Goal: Communication & Community: Share content

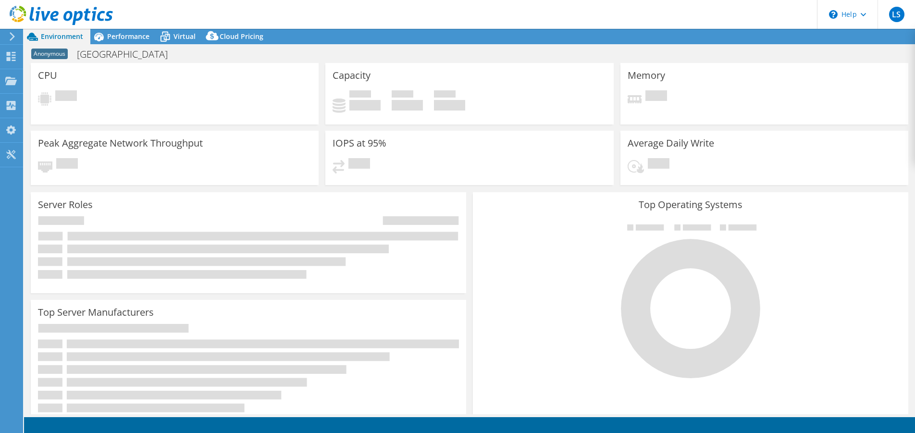
select select "USD"
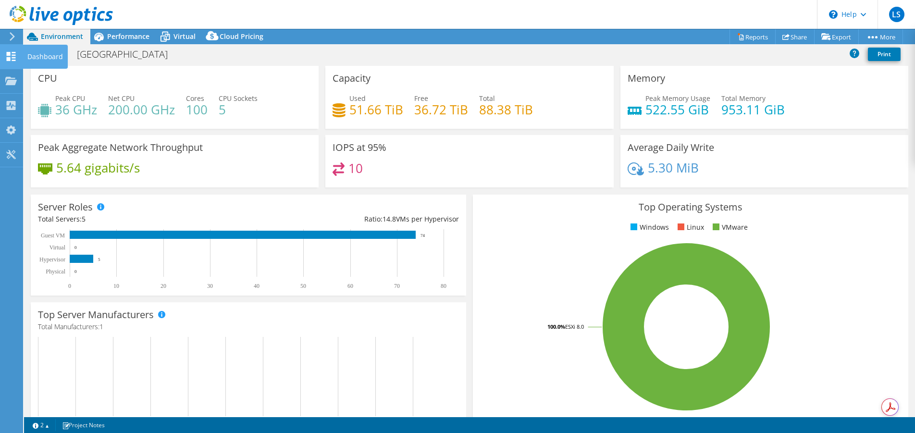
click at [10, 56] on icon at bounding box center [11, 56] width 12 height 9
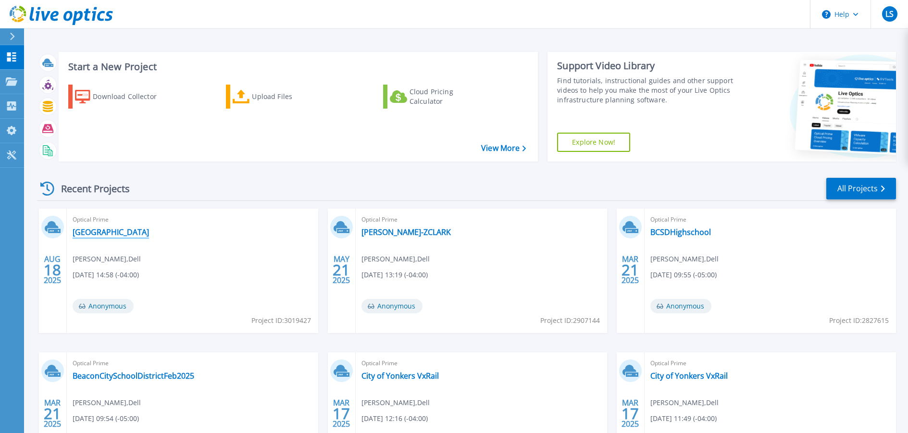
click at [140, 231] on link "Clarkstown Central School District" at bounding box center [111, 232] width 76 height 10
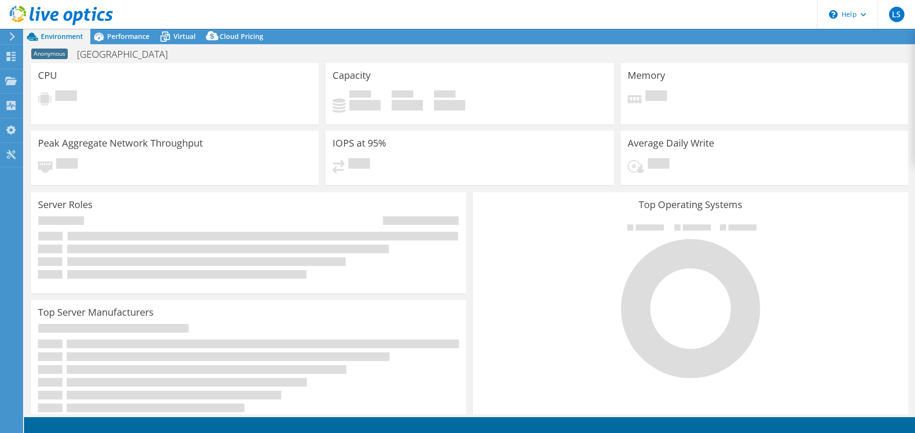
select select "USD"
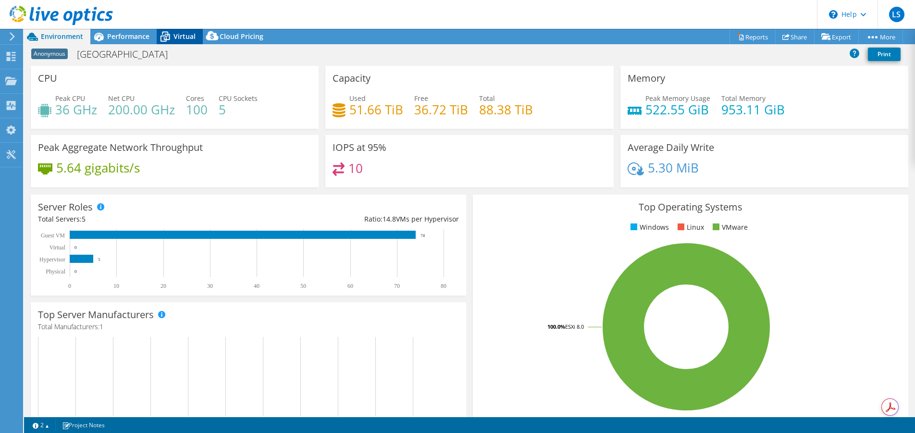
click at [182, 35] on span "Virtual" at bounding box center [185, 36] width 22 height 9
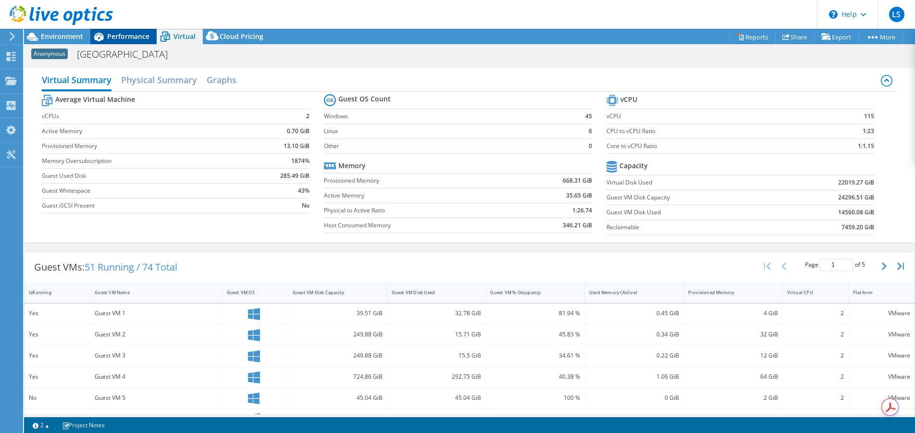
click at [131, 43] on div "Performance" at bounding box center [123, 36] width 66 height 15
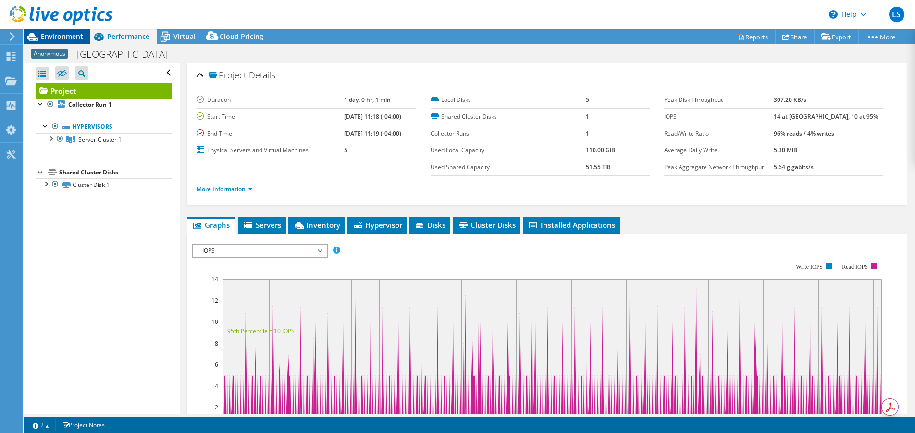
click at [55, 37] on span "Environment" at bounding box center [62, 36] width 42 height 9
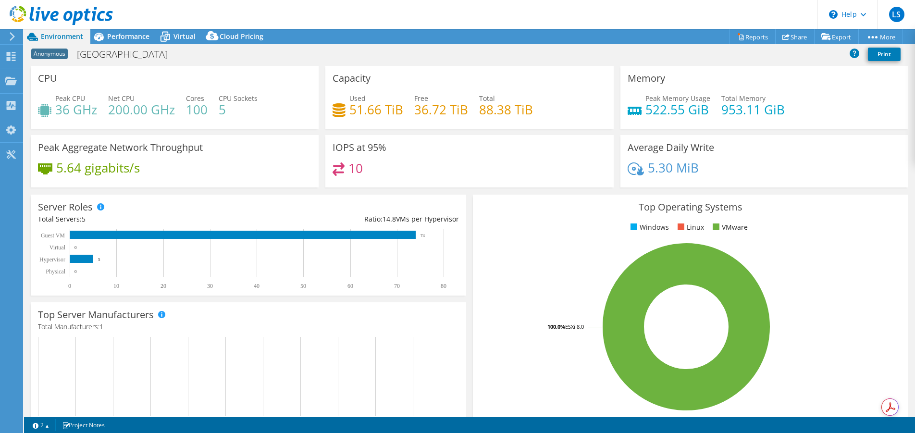
click at [200, 97] on span "Cores" at bounding box center [195, 98] width 18 height 9
click at [233, 99] on span "CPU Sockets" at bounding box center [238, 98] width 39 height 9
click at [233, 96] on span "CPU Sockets" at bounding box center [238, 98] width 39 height 9
click at [241, 109] on h4 "5" at bounding box center [238, 109] width 39 height 11
click at [40, 111] on icon at bounding box center [44, 110] width 13 height 13
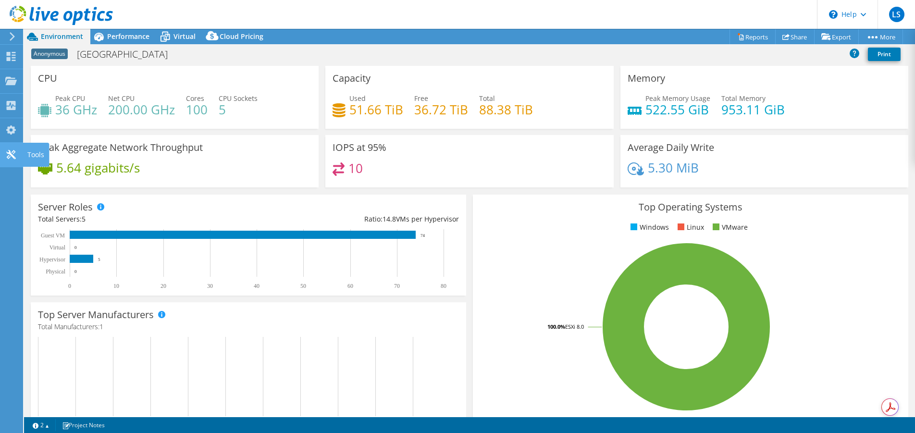
click at [11, 152] on icon at bounding box center [11, 154] width 12 height 9
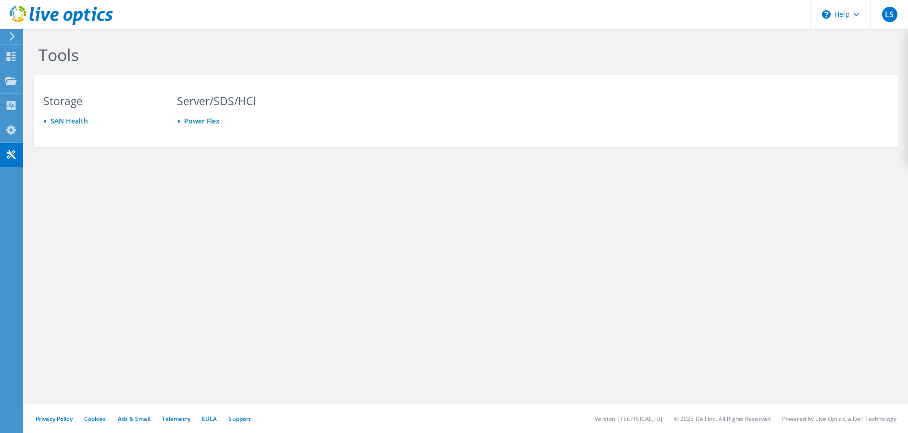
click at [11, 32] on icon at bounding box center [12, 36] width 7 height 9
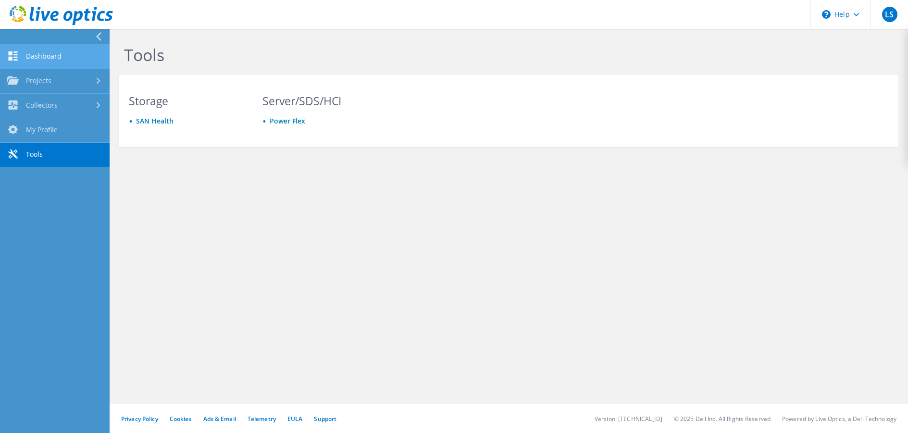
click at [50, 50] on link "Dashboard" at bounding box center [55, 57] width 110 height 25
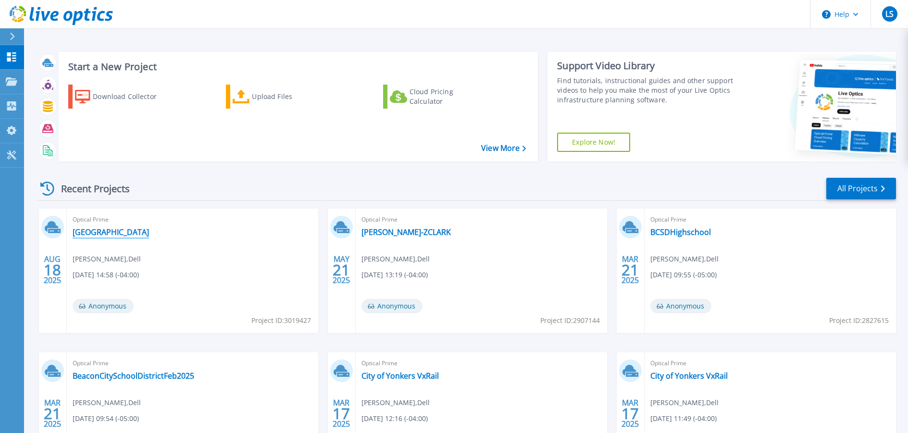
click at [149, 227] on link "[GEOGRAPHIC_DATA]" at bounding box center [111, 232] width 76 height 10
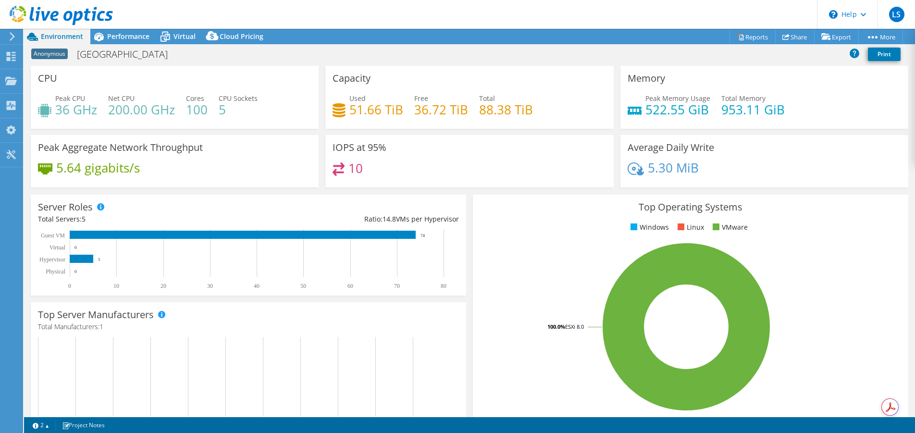
click at [131, 105] on h4 "200.00 GHz" at bounding box center [141, 109] width 67 height 11
click at [64, 100] on span "Peak CPU" at bounding box center [70, 98] width 30 height 9
click at [77, 109] on h4 "36 GHz" at bounding box center [76, 109] width 42 height 11
drag, startPoint x: 206, startPoint y: 94, endPoint x: 212, endPoint y: 96, distance: 6.7
click at [209, 95] on div "Peak CPU 36 GHz Net CPU 200.00 GHz Cores 100 CPU Sockets 5" at bounding box center [174, 108] width 273 height 31
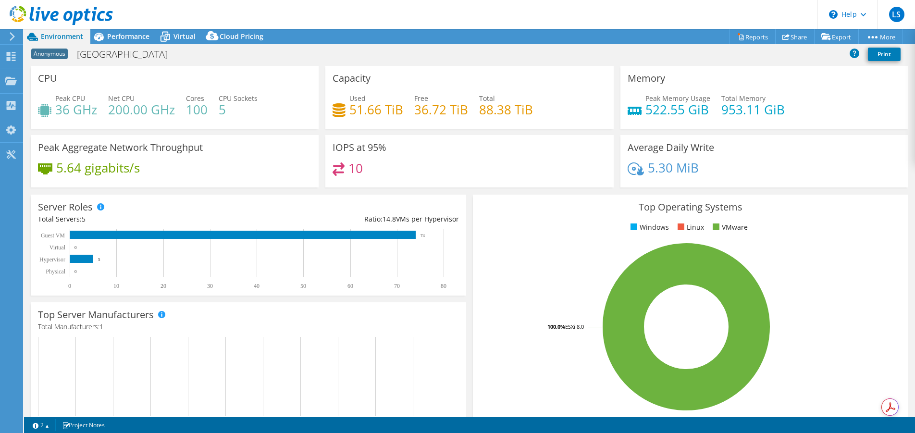
click at [243, 110] on h4 "5" at bounding box center [238, 109] width 39 height 11
click at [792, 35] on link "Share" at bounding box center [794, 36] width 39 height 15
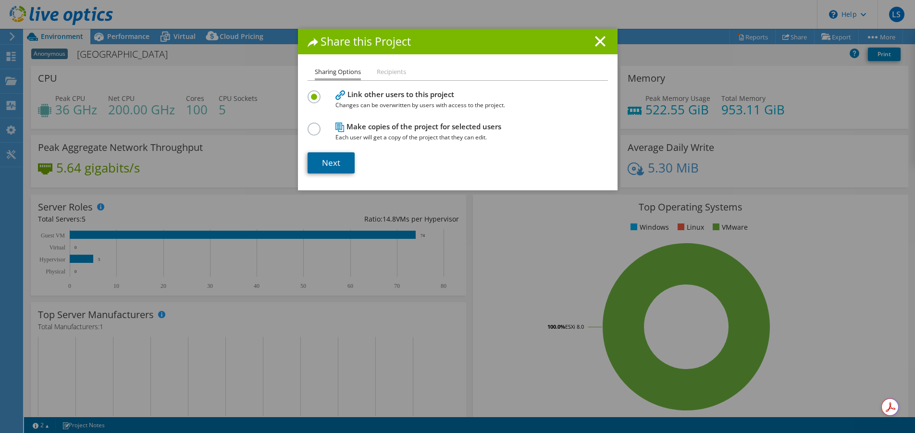
click at [332, 156] on link "Next" at bounding box center [331, 162] width 47 height 21
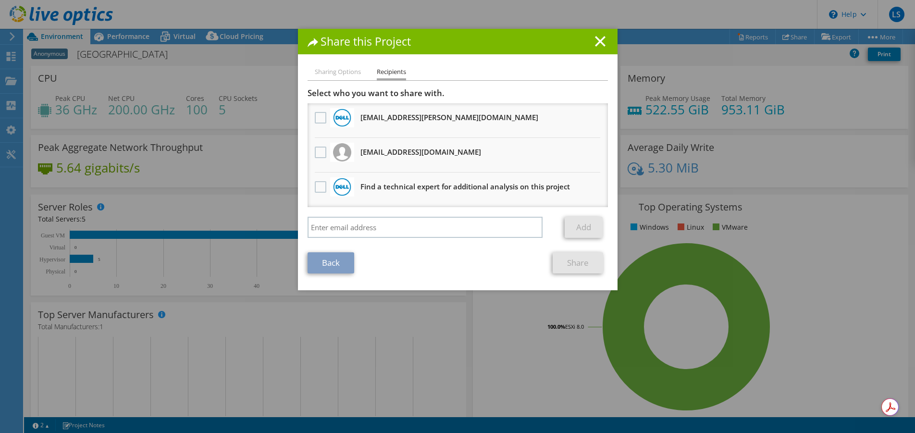
click at [392, 150] on h3 "[EMAIL_ADDRESS][DOMAIN_NAME] Will receive an anonymous copy" at bounding box center [420, 151] width 121 height 15
click at [318, 152] on label at bounding box center [322, 153] width 14 height 12
click at [0, 0] on input "checkbox" at bounding box center [0, 0] width 0 height 0
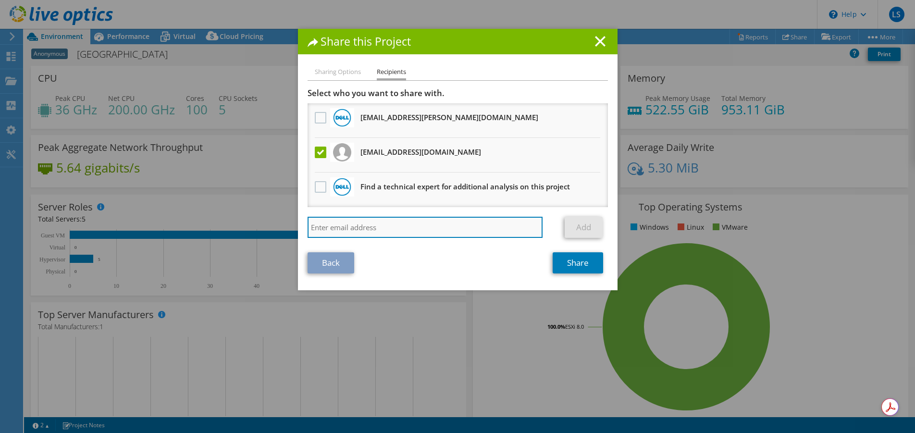
click at [364, 223] on input "search" at bounding box center [426, 227] width 236 height 21
type input "[EMAIL_ADDRESS][PERSON_NAME][DOMAIN_NAME]"
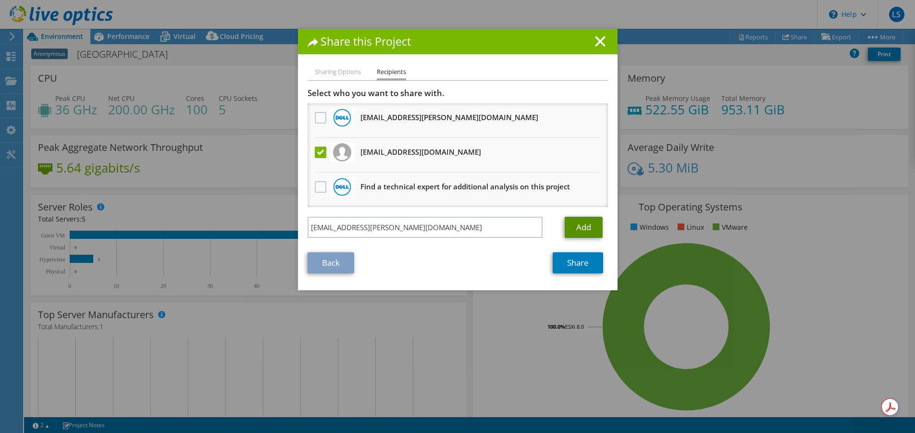
click at [586, 223] on link "Add" at bounding box center [584, 227] width 38 height 21
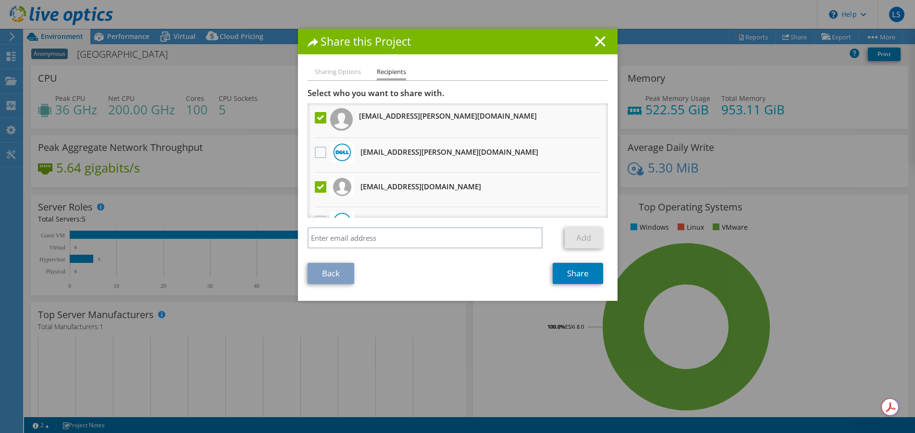
click at [315, 186] on label at bounding box center [322, 187] width 14 height 12
click at [0, 0] on input "checkbox" at bounding box center [0, 0] width 0 height 0
drag, startPoint x: 447, startPoint y: 128, endPoint x: 423, endPoint y: 129, distance: 24.1
click at [448, 127] on ul "[EMAIL_ADDRESS][PERSON_NAME][DOMAIN_NAME] [EMAIL_ADDRESS][PERSON_NAME][DOMAIN_N…" at bounding box center [458, 172] width 300 height 138
click at [496, 155] on li "[EMAIL_ADDRESS][PERSON_NAME][DOMAIN_NAME] Will receive an anonymous copy" at bounding box center [458, 155] width 300 height 35
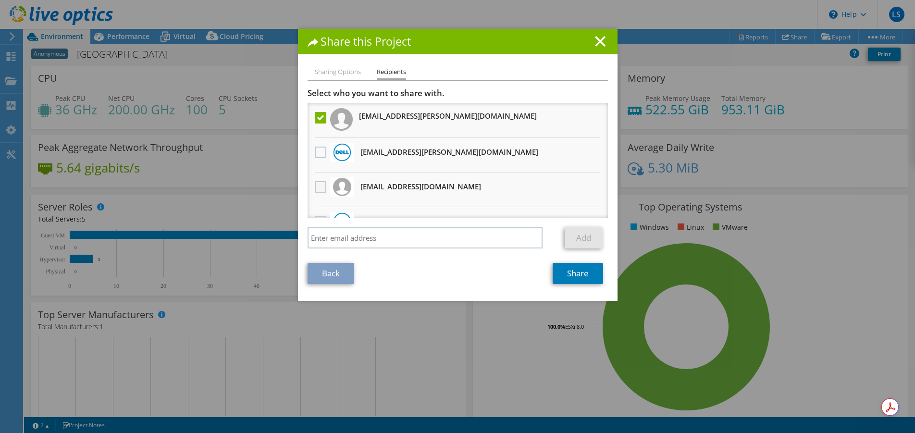
click at [317, 186] on label at bounding box center [322, 187] width 14 height 12
click at [0, 0] on input "checkbox" at bounding box center [0, 0] width 0 height 0
click at [316, 116] on label at bounding box center [322, 118] width 14 height 12
click at [0, 0] on input "checkbox" at bounding box center [0, 0] width 0 height 0
click at [576, 275] on link "Share" at bounding box center [578, 273] width 50 height 21
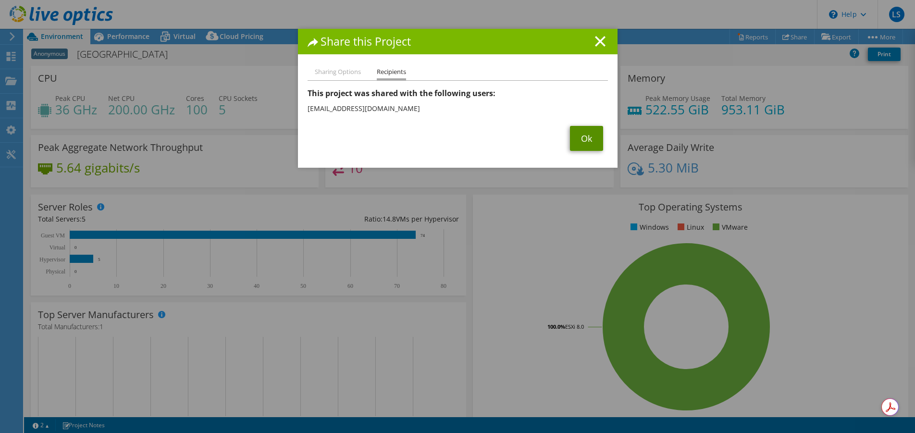
click at [594, 136] on link "Ok" at bounding box center [586, 138] width 33 height 25
